Goal: Information Seeking & Learning: Learn about a topic

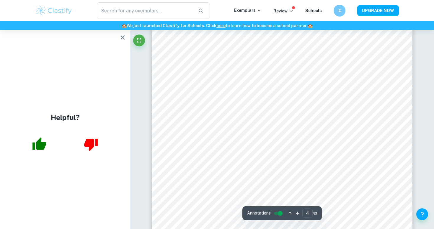
scroll to position [1326, 0]
click at [45, 143] on icon "button" at bounding box center [39, 143] width 14 height 12
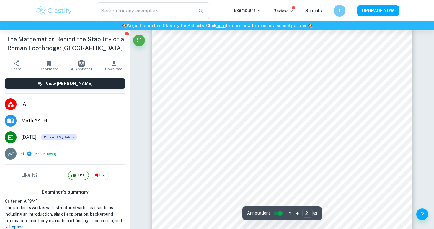
scroll to position [7687, 0]
type input "19"
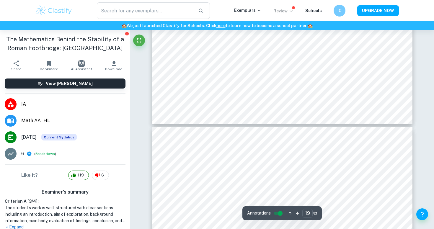
scroll to position [7108, 0]
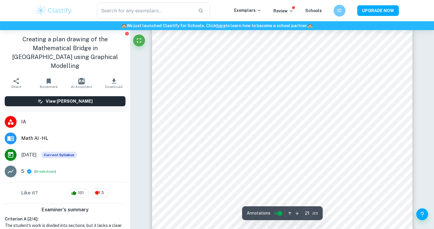
scroll to position [7774, 0]
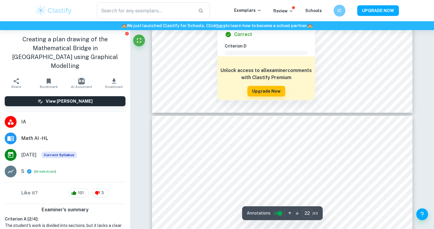
type input "23"
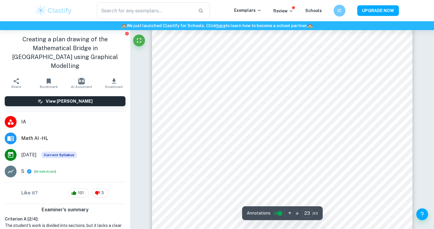
scroll to position [8461, 0]
